Goal: Information Seeking & Learning: Learn about a topic

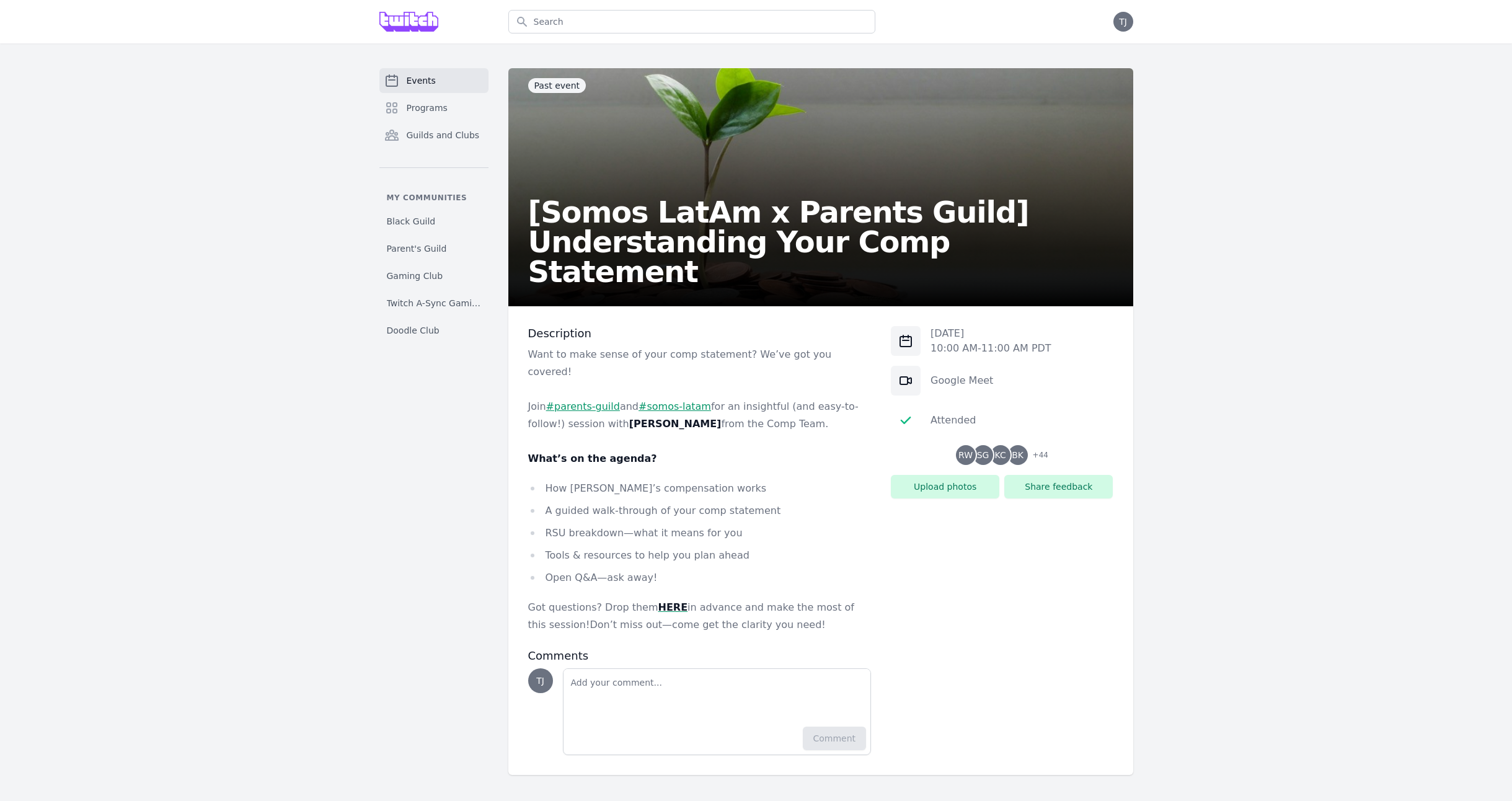
click at [407, 87] on span "Events" at bounding box center [422, 81] width 30 height 12
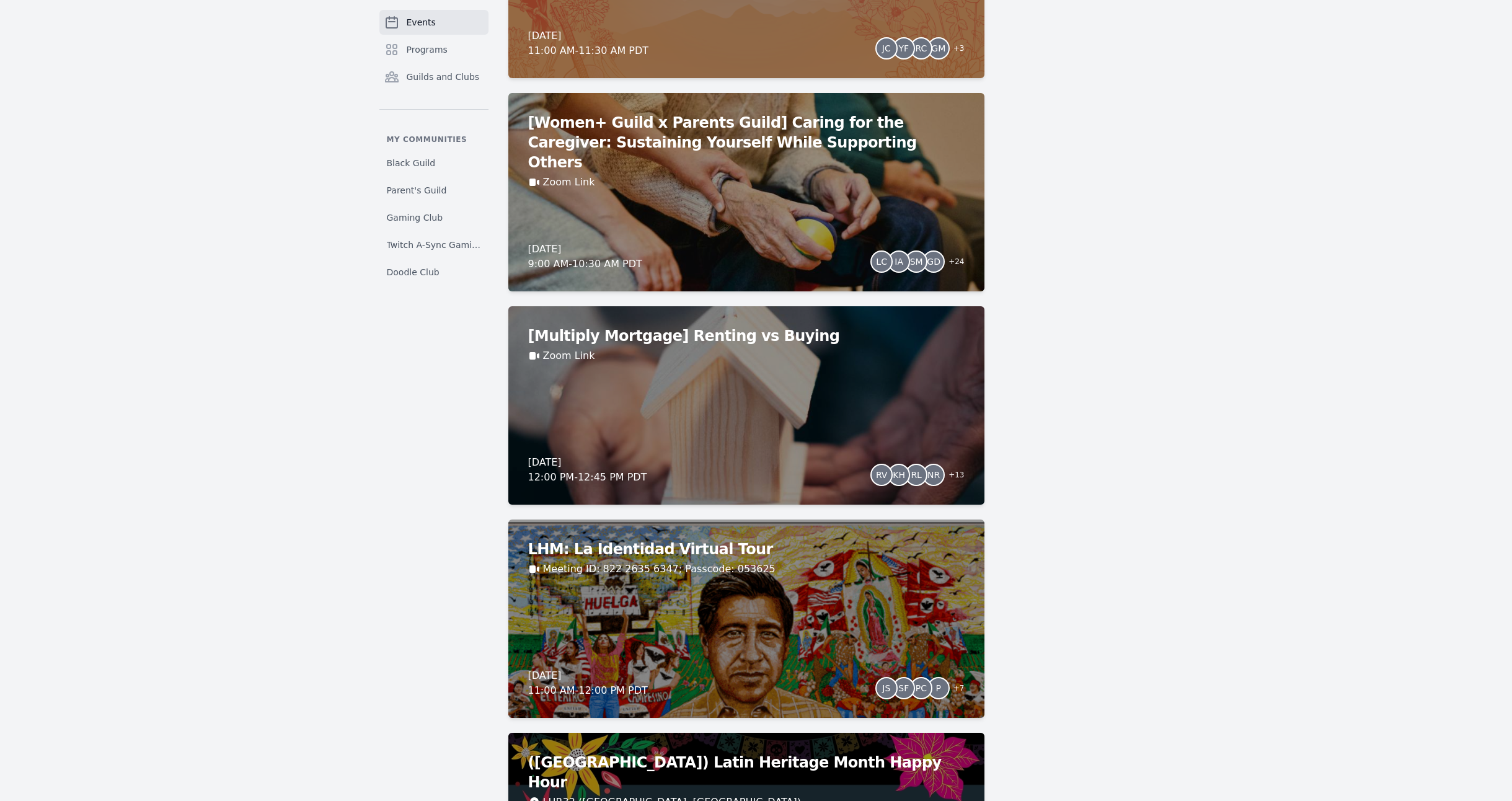
scroll to position [1547, 0]
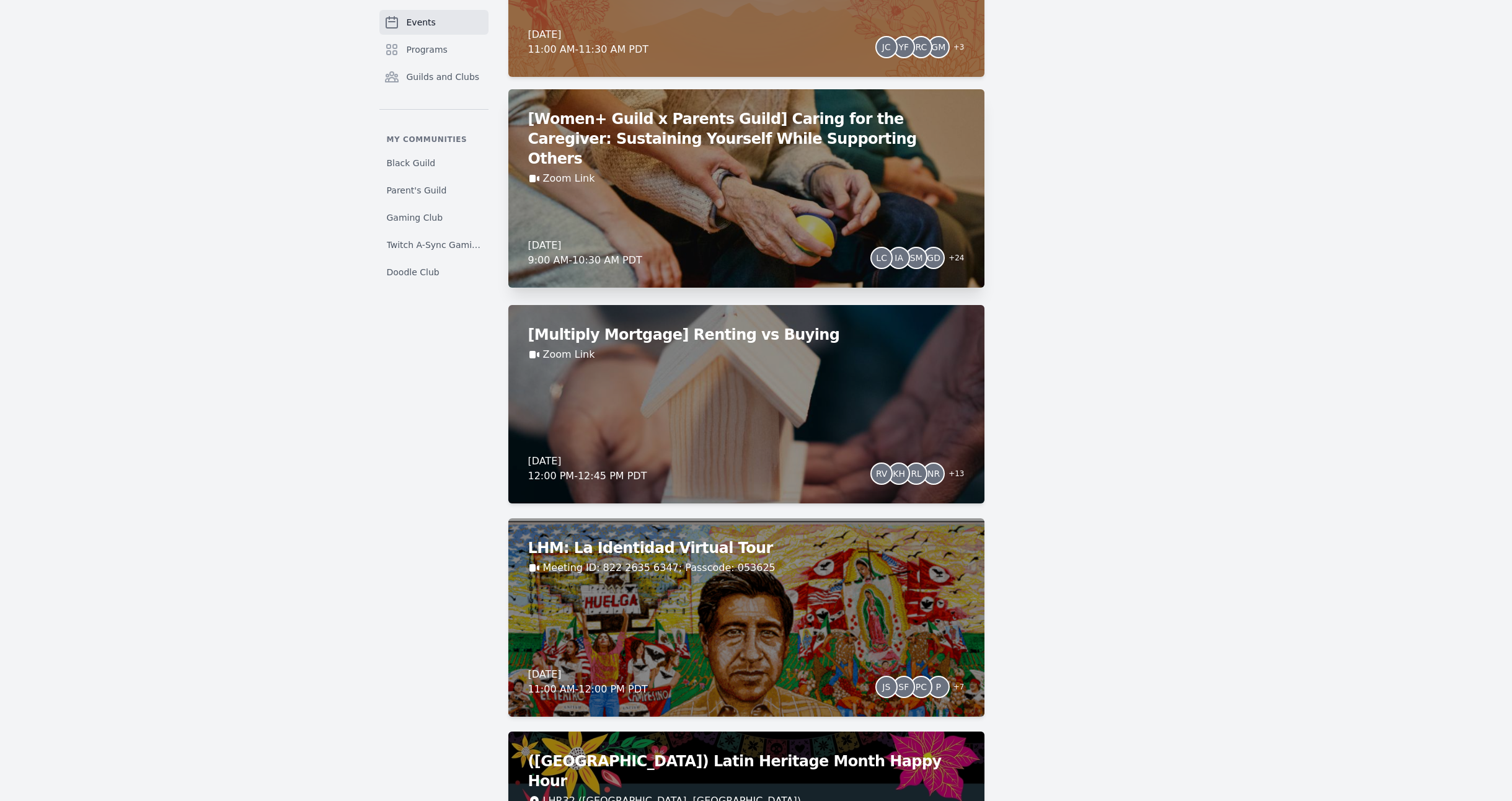
click at [803, 169] on h2 "[Women+ Guild x Parents Guild] Caring for the Caregiver: Sustaining Yourself Wh…" at bounding box center [746, 138] width 436 height 59
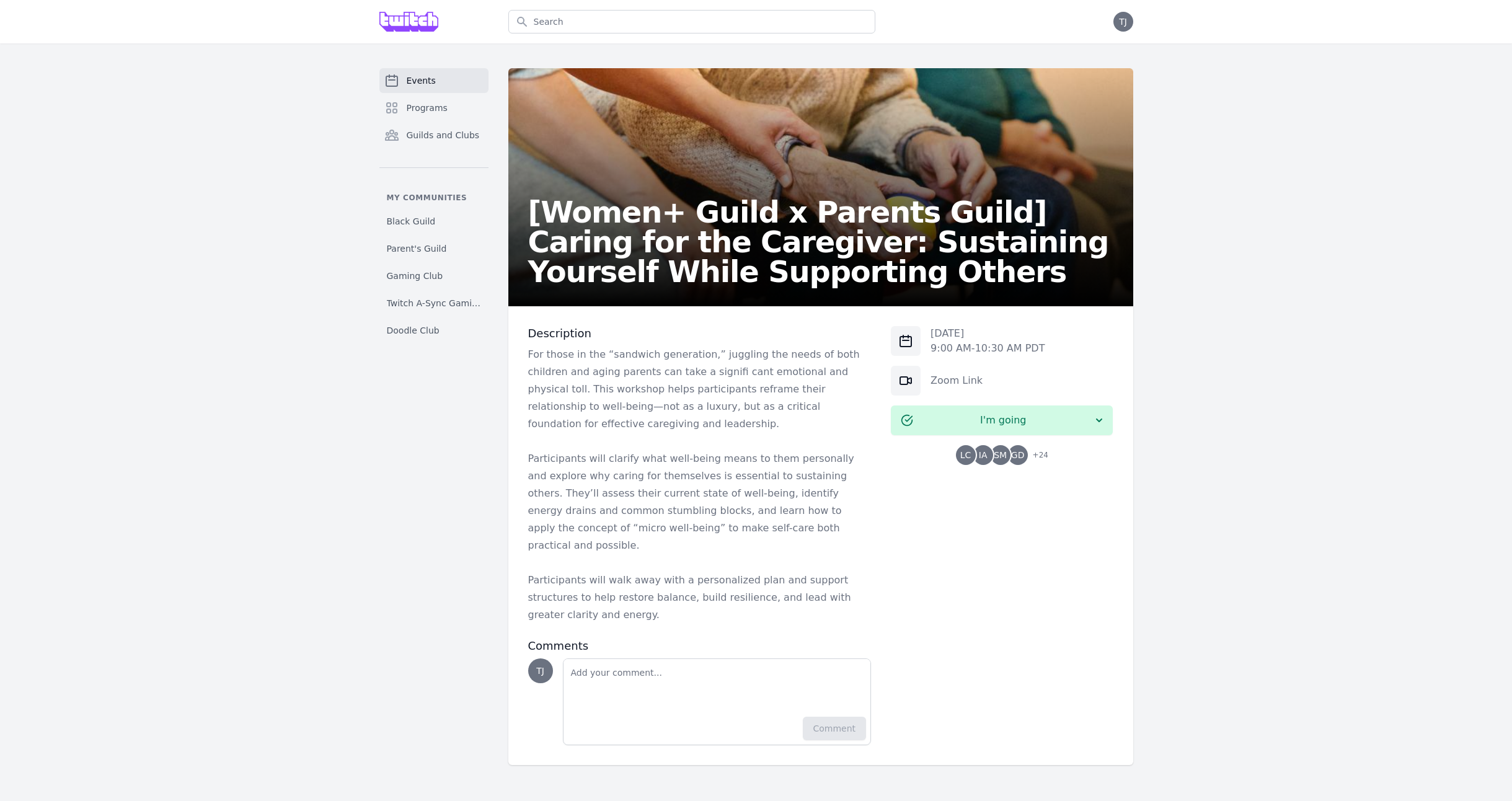
click at [317, 471] on div "Events Programs Guilds and Clubs My communities Black Guild Parent's Guild Gami…" at bounding box center [756, 417] width 1512 height 746
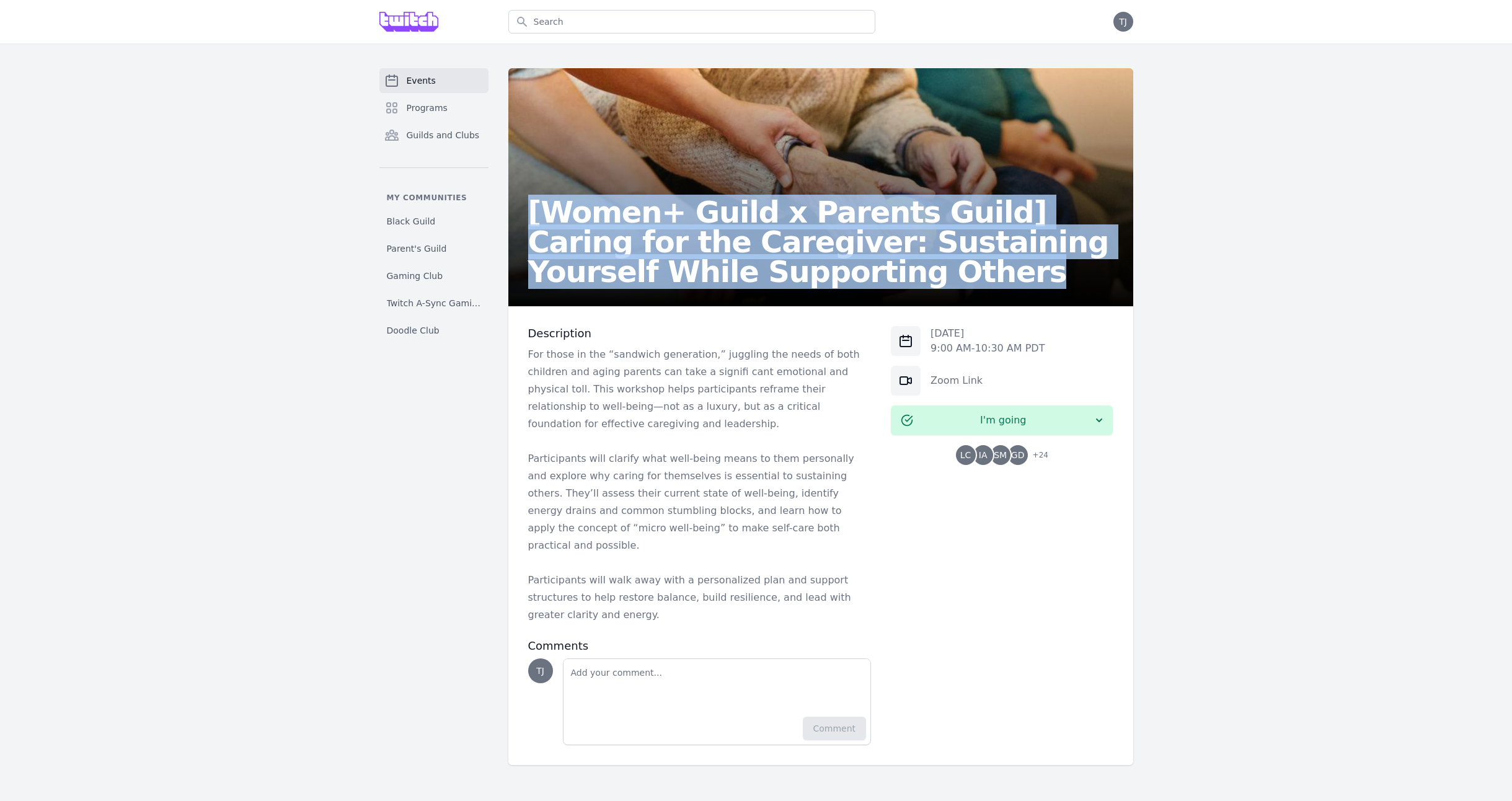
drag, startPoint x: 772, startPoint y: 284, endPoint x: 520, endPoint y: 226, distance: 258.6
click at [528, 223] on h2 "[Women+ Guild x Parents Guild] Caring for the Caregiver: Sustaining Yourself Wh…" at bounding box center [820, 242] width 585 height 90
copy h2 "[Women+ Guild x Parents Guild] Caring for the Caregiver: Sustaining Yourself Wh…"
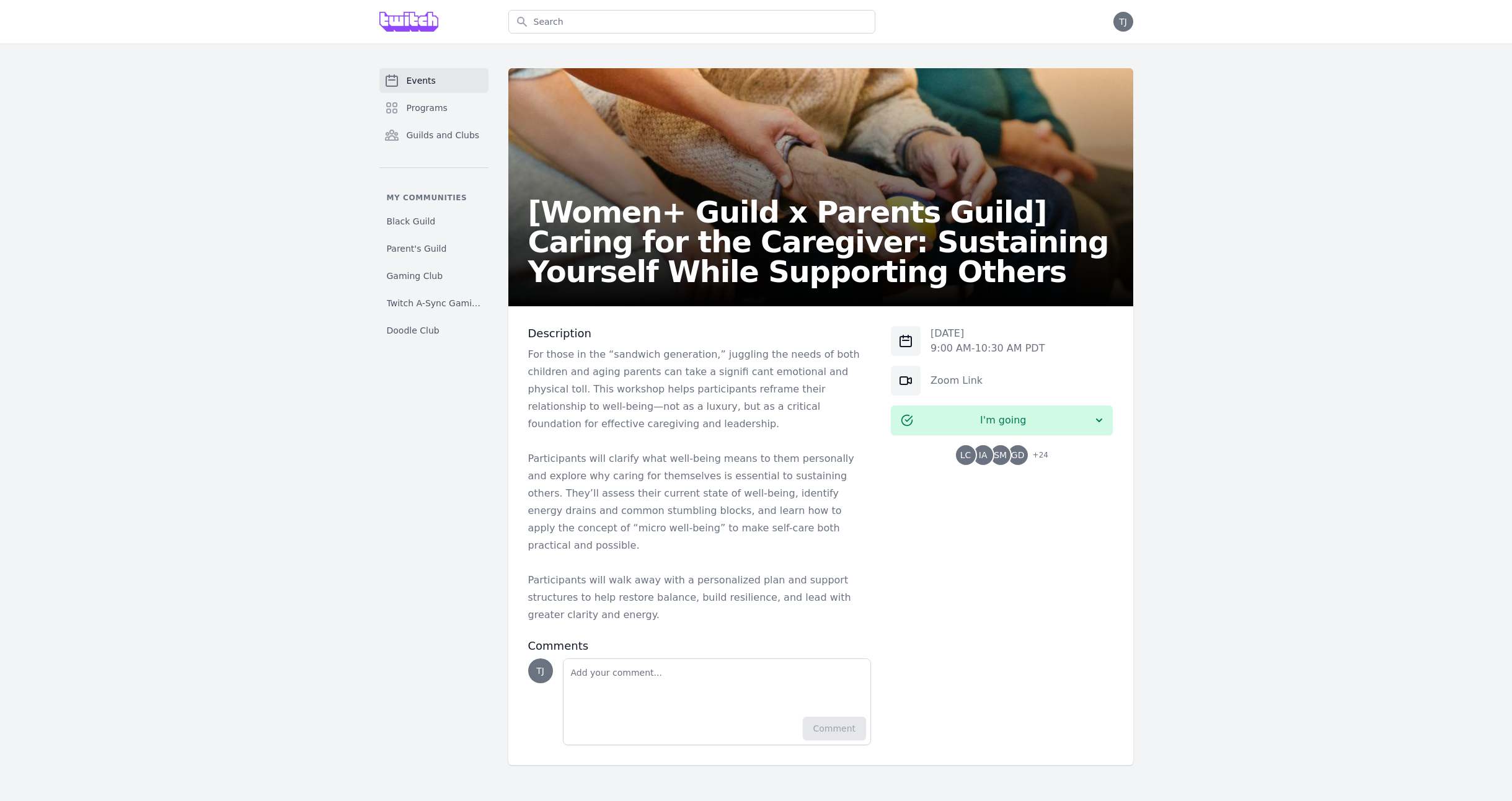
click at [651, 240] on h2 "[Women+ Guild x Parents Guild] Caring for the Caregiver: Sustaining Yourself Wh…" at bounding box center [820, 242] width 585 height 90
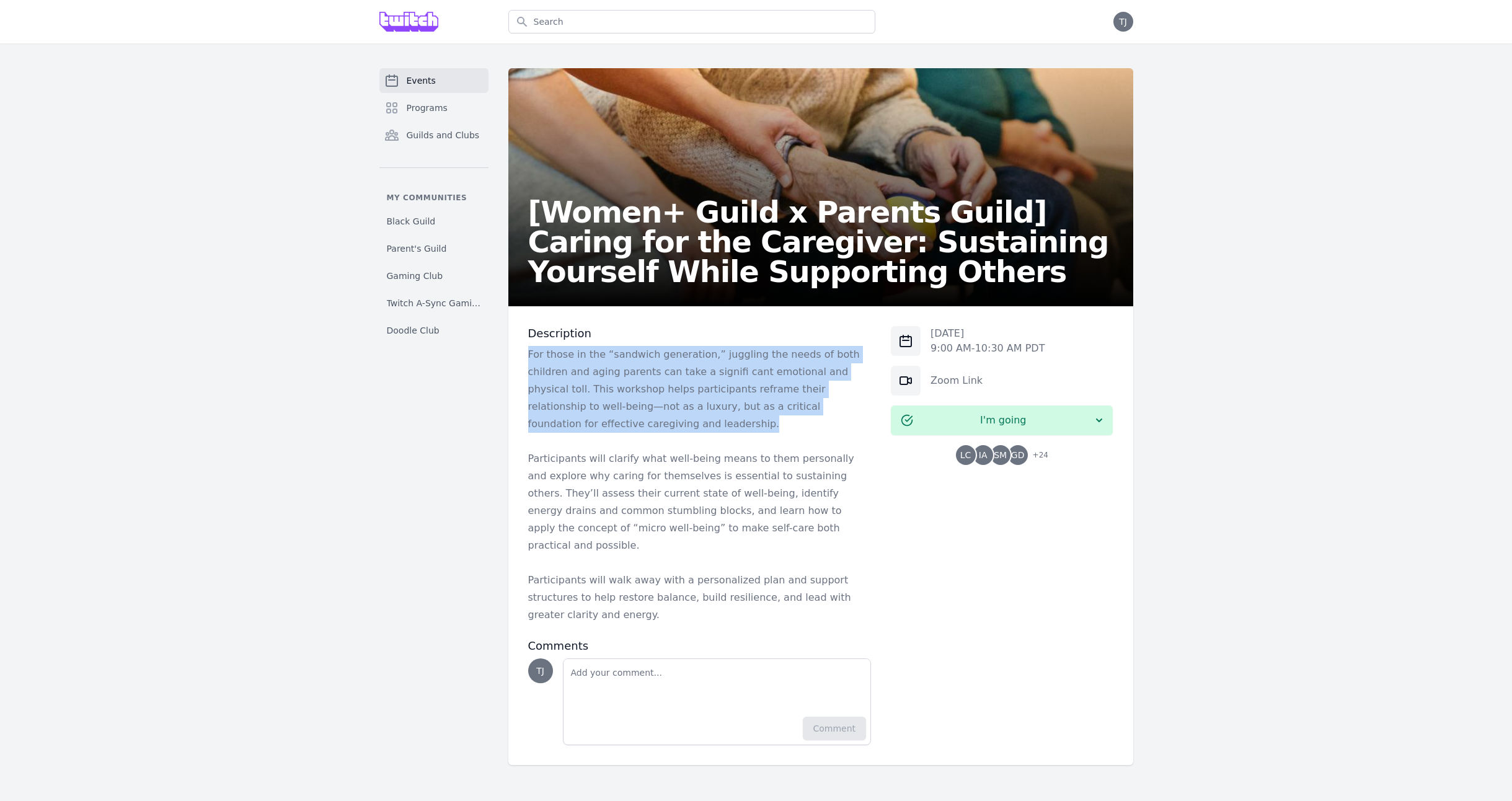
drag, startPoint x: 533, startPoint y: 375, endPoint x: 856, endPoint y: 429, distance: 327.5
click at [856, 426] on div "Description For those in the “sandwich generation,” juggling the needs of both …" at bounding box center [821, 536] width 625 height 459
copy p "For those in the “sandwich generation,” juggling the needs of both children and…"
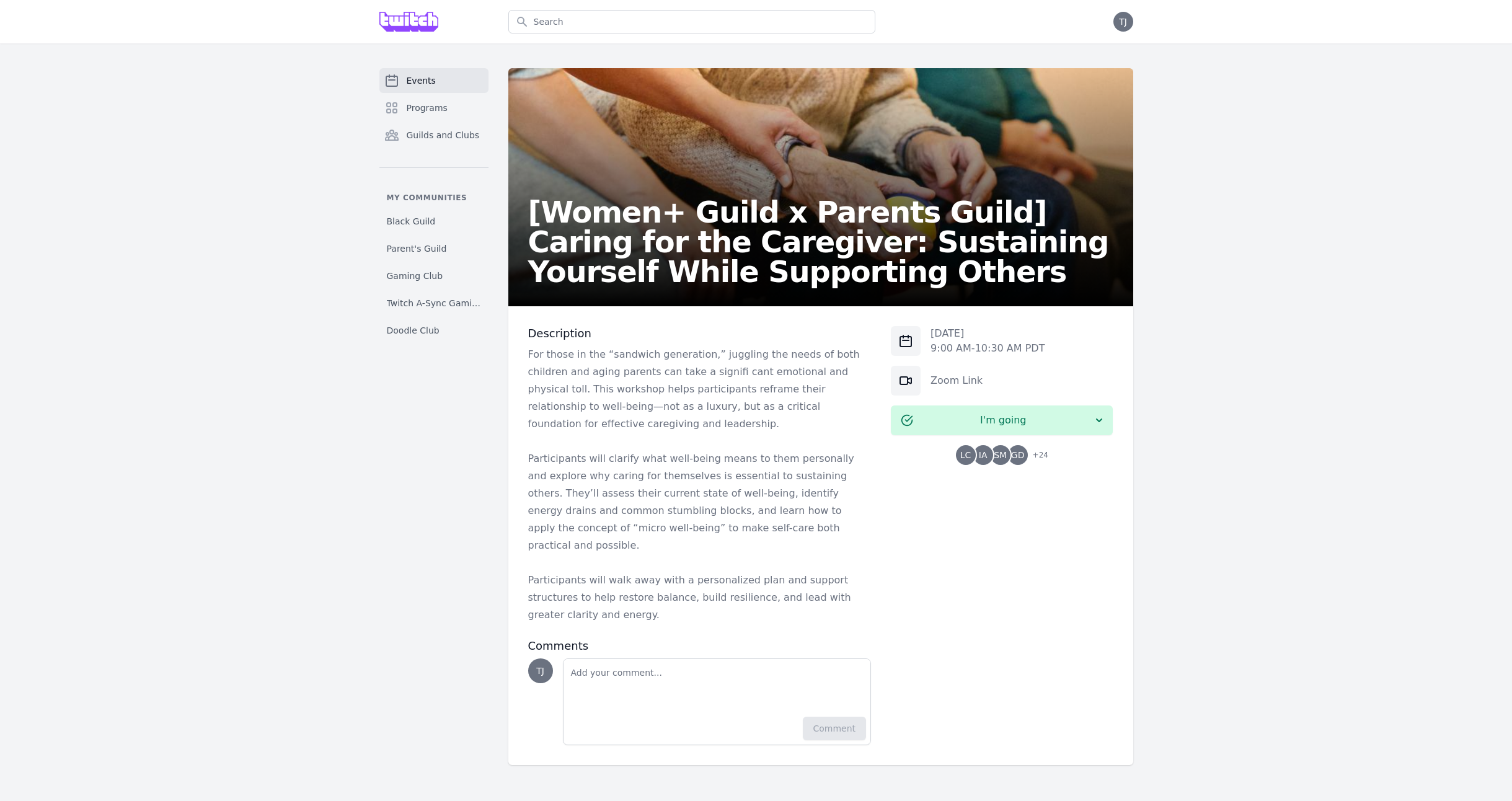
click at [683, 417] on p "For those in the “sandwich generation,” juggling the needs of both children and…" at bounding box center [699, 390] width 343 height 87
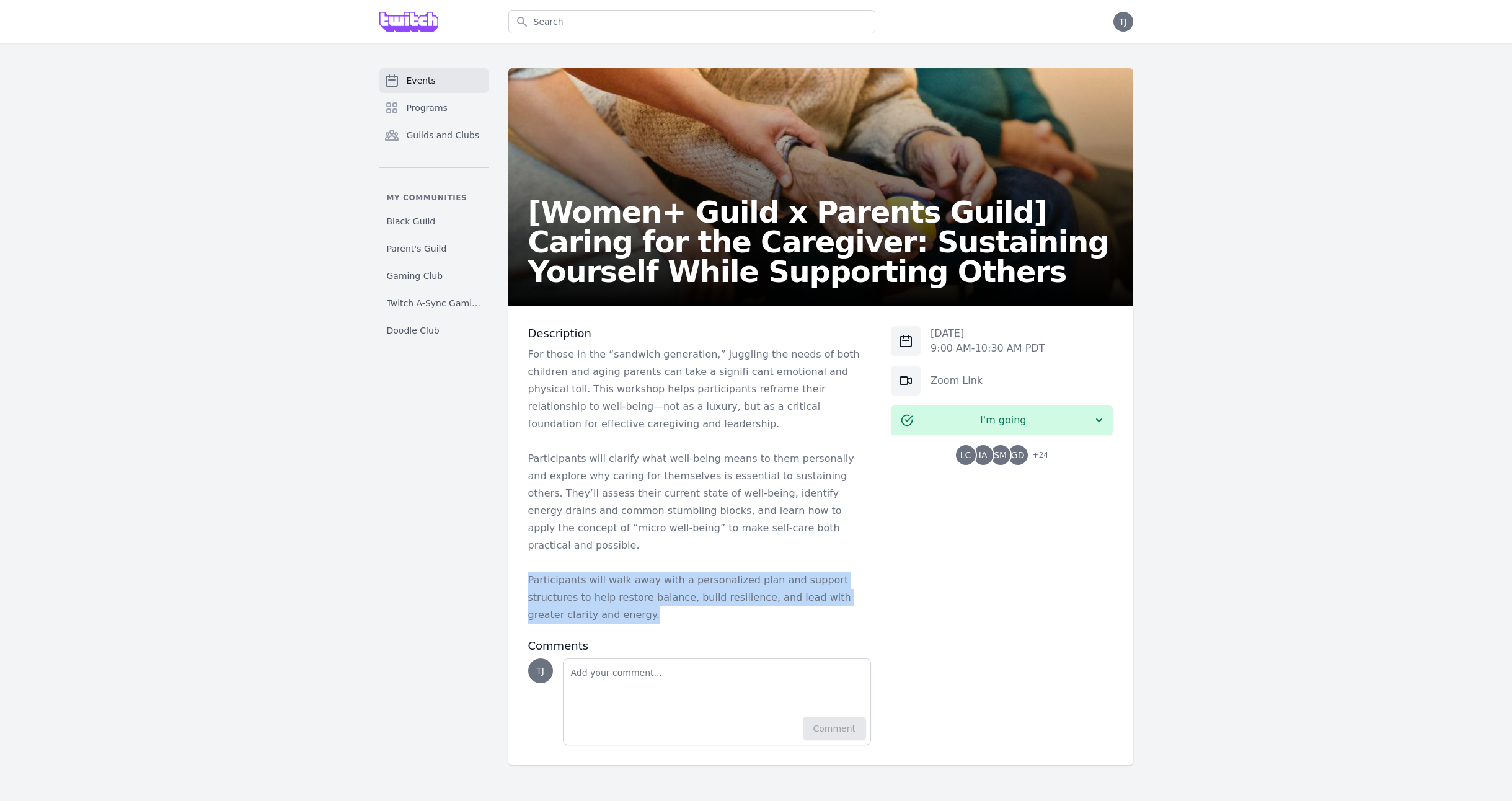
drag, startPoint x: 560, startPoint y: 608, endPoint x: 517, endPoint y: 584, distance: 49.2
click at [528, 586] on p "Participants will walk away with a personalized plan and support structures to …" at bounding box center [699, 597] width 343 height 52
copy p "Participants will walk away with a personalized plan and support structures to …"
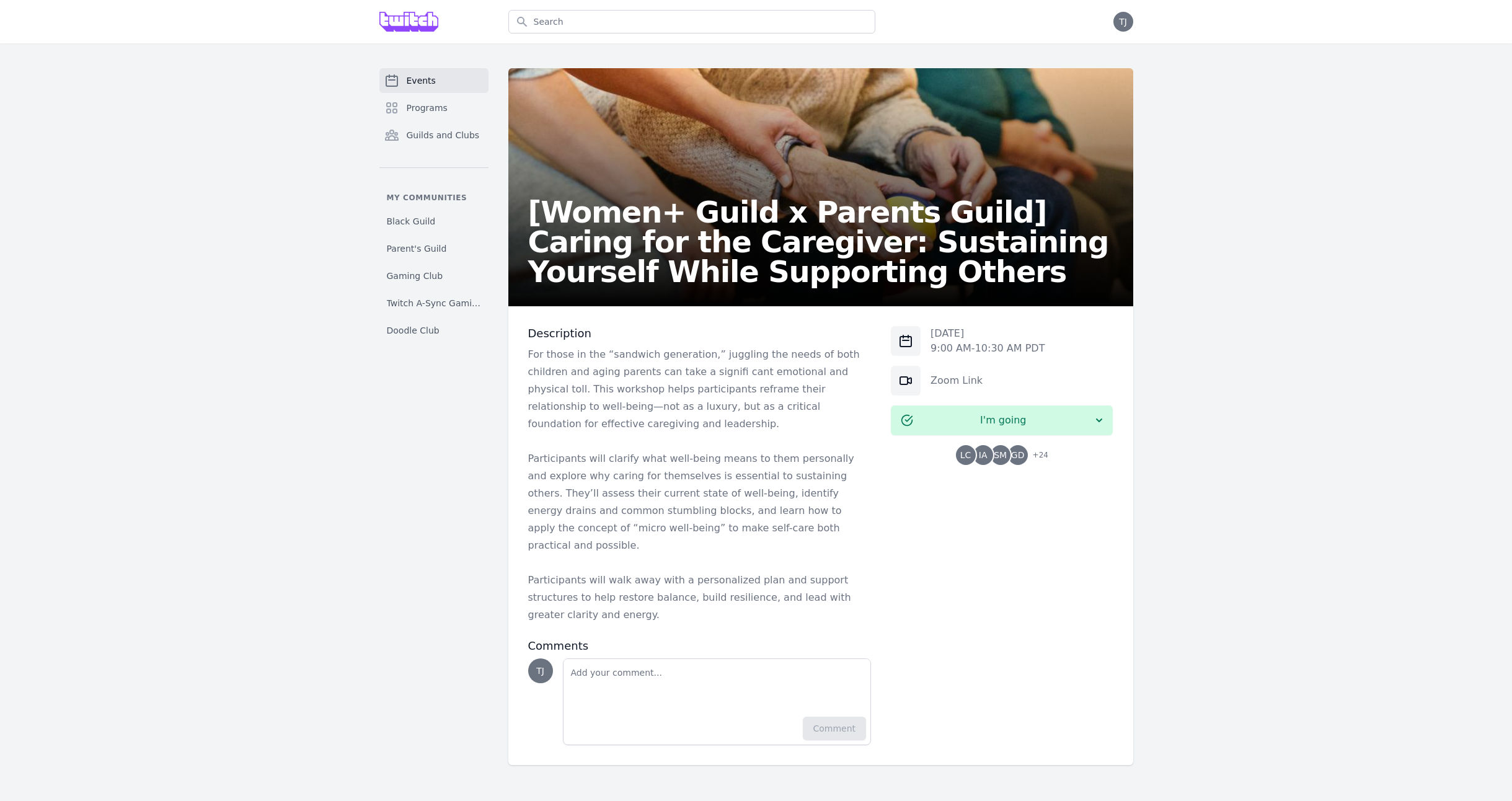
click at [263, 237] on div "Events Programs Guilds and Clubs My communities Black Guild Parent's Guild Gami…" at bounding box center [756, 417] width 1512 height 746
click at [468, 491] on div "Events Programs Guilds and Clubs My communities Black Guild Parent's Guild Gami…" at bounding box center [433, 416] width 109 height 697
